Goal: Check status: Check status

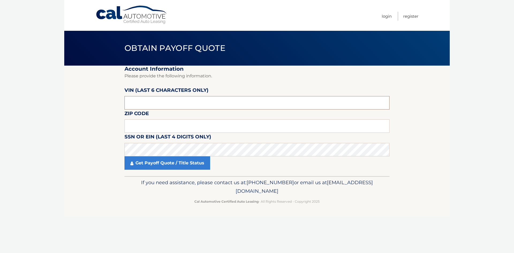
click at [163, 106] on input "text" at bounding box center [257, 102] width 265 height 13
type input "267676"
click at [147, 128] on input "text" at bounding box center [257, 125] width 265 height 13
type input "11762"
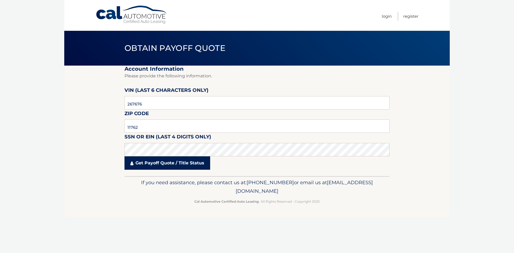
click at [149, 162] on link "Get Payoff Quote / Title Status" at bounding box center [168, 162] width 86 height 13
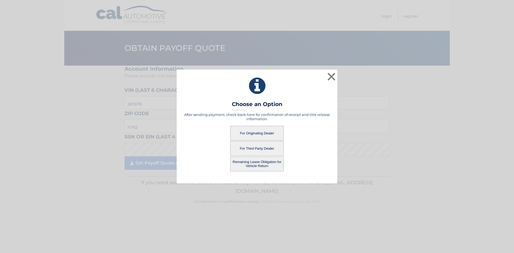
click at [255, 148] on button "For Third Party Dealer" at bounding box center [257, 148] width 54 height 15
click at [258, 148] on button "For Third Party Dealer" at bounding box center [257, 148] width 54 height 15
